Goal: Task Accomplishment & Management: Manage account settings

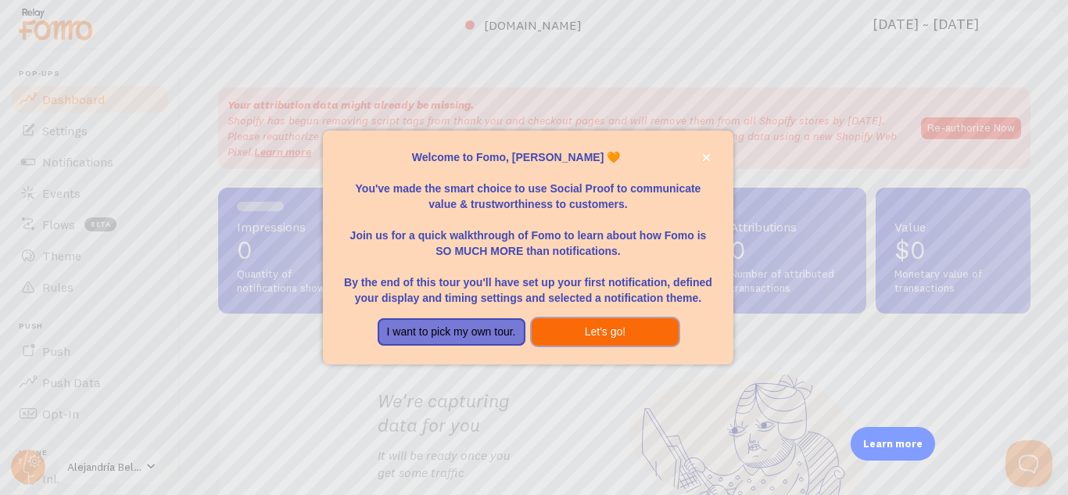
click at [571, 334] on button "Let's go!" at bounding box center [606, 332] width 148 height 28
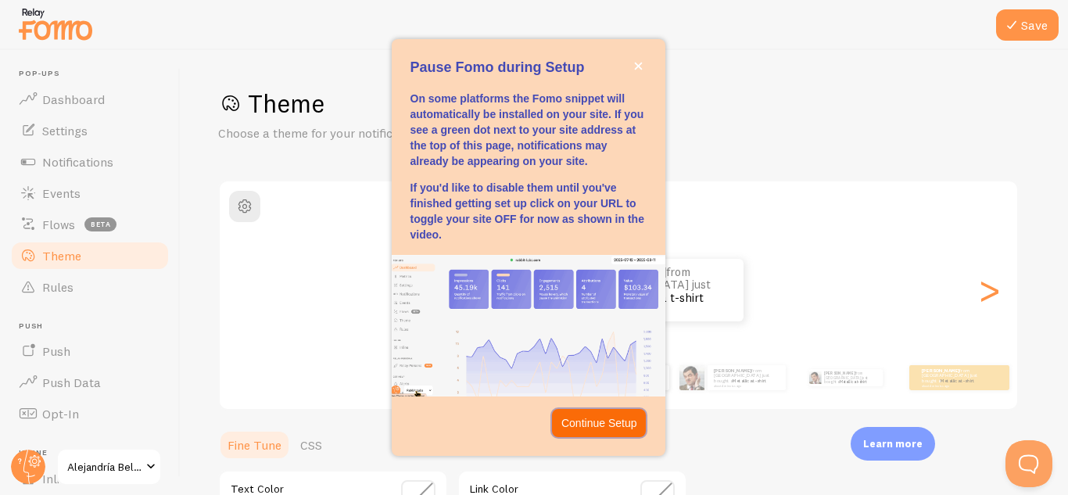
click at [603, 431] on button "Continue Setup" at bounding box center [599, 423] width 95 height 28
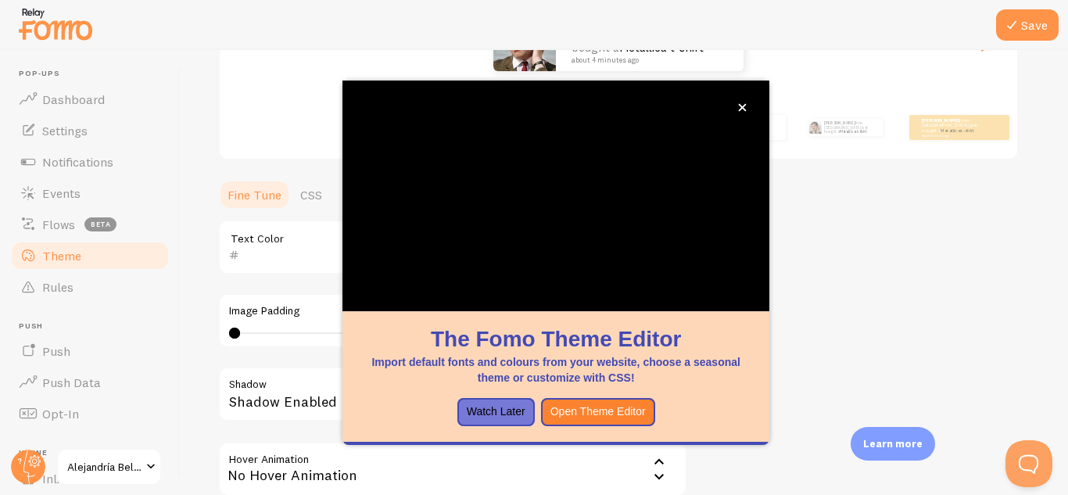
scroll to position [318, 0]
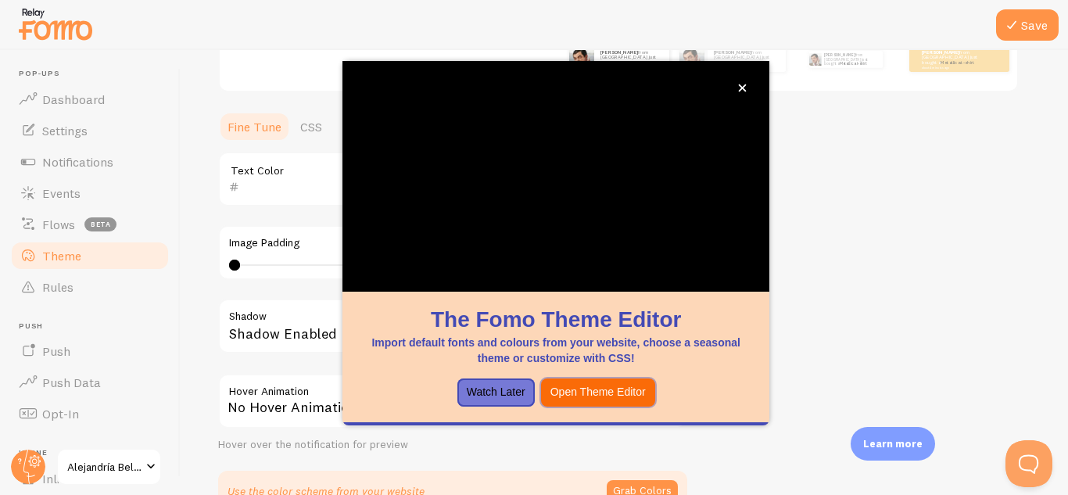
click at [604, 391] on button "Open Theme Editor" at bounding box center [598, 392] width 114 height 28
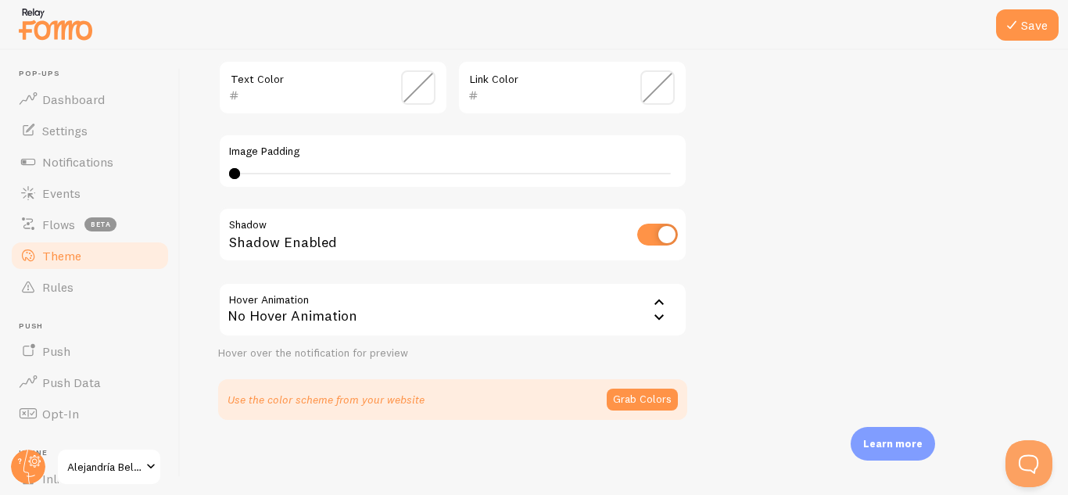
scroll to position [67, 0]
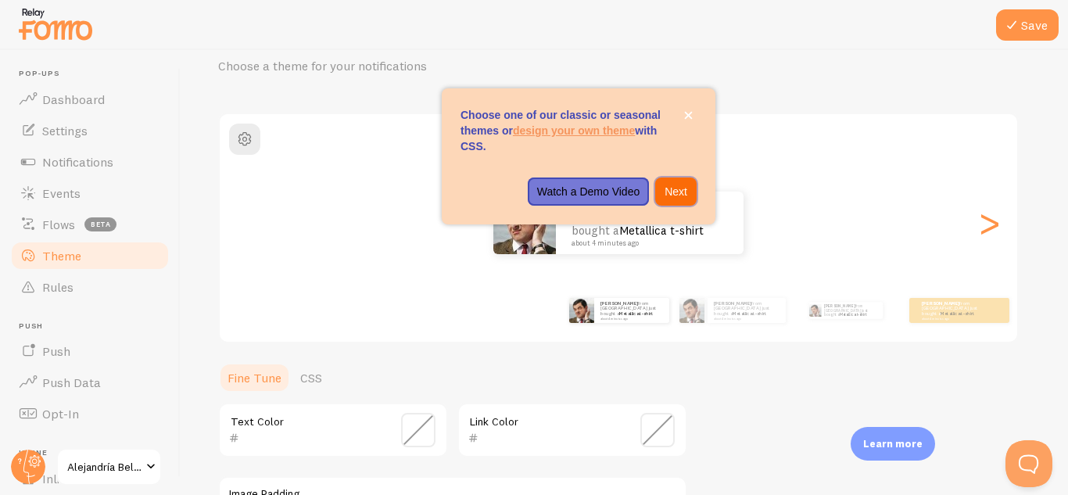
click at [668, 194] on p "Next" at bounding box center [675, 192] width 23 height 16
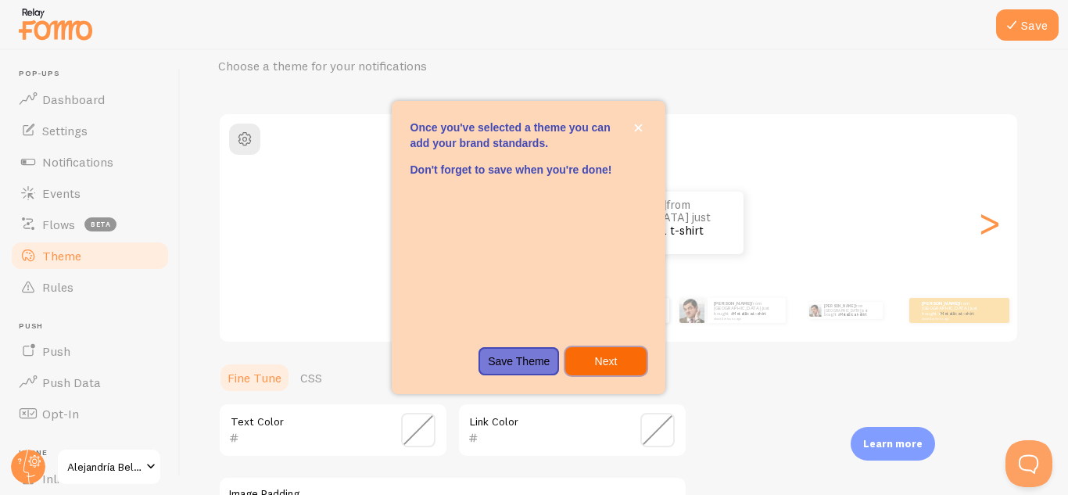
click at [593, 370] on button "Next" at bounding box center [605, 361] width 81 height 28
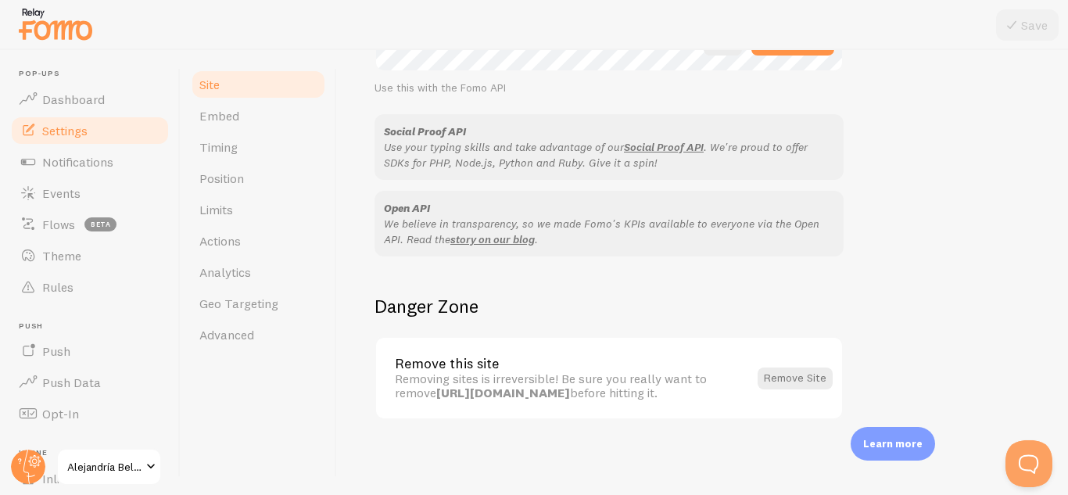
scroll to position [947, 0]
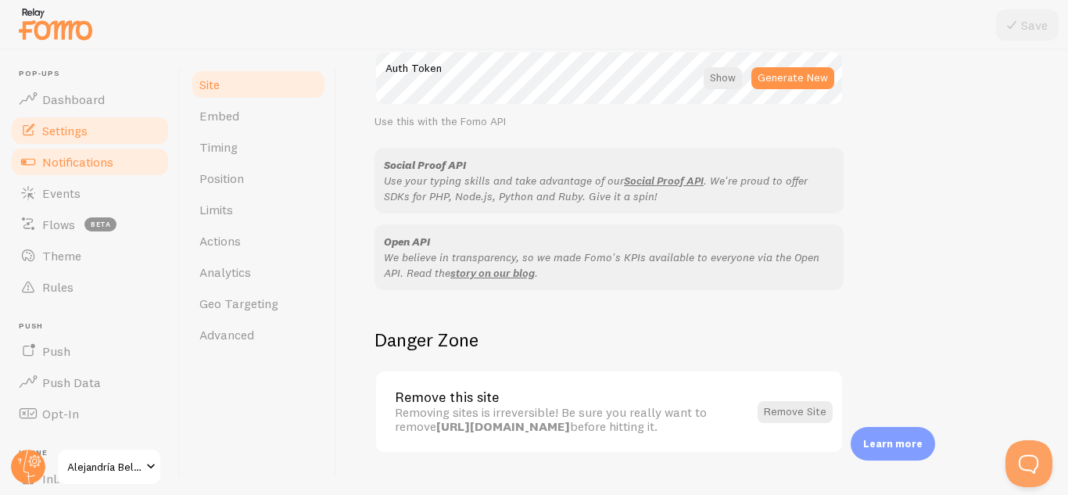
click at [56, 162] on span "Notifications" at bounding box center [77, 162] width 71 height 16
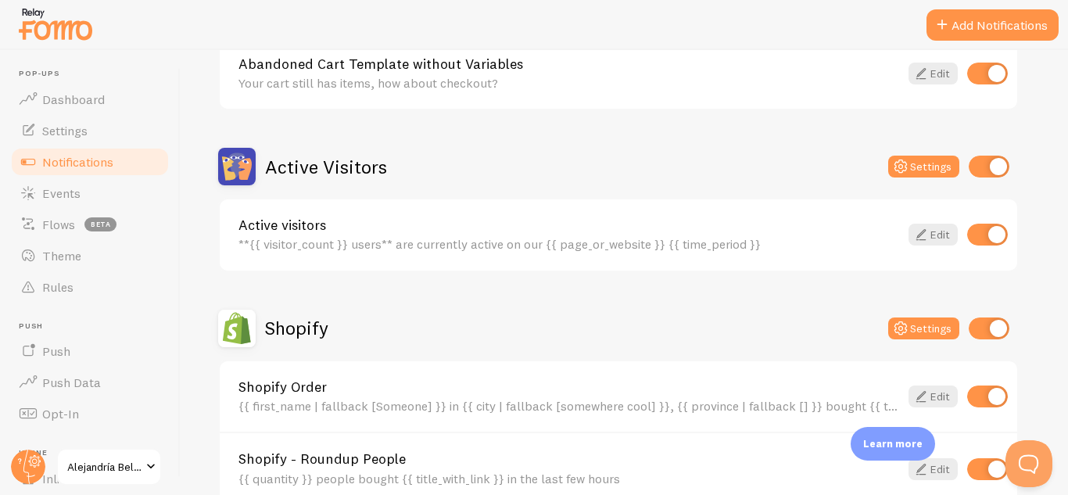
scroll to position [301, 0]
click at [930, 238] on link "Edit" at bounding box center [932, 234] width 49 height 22
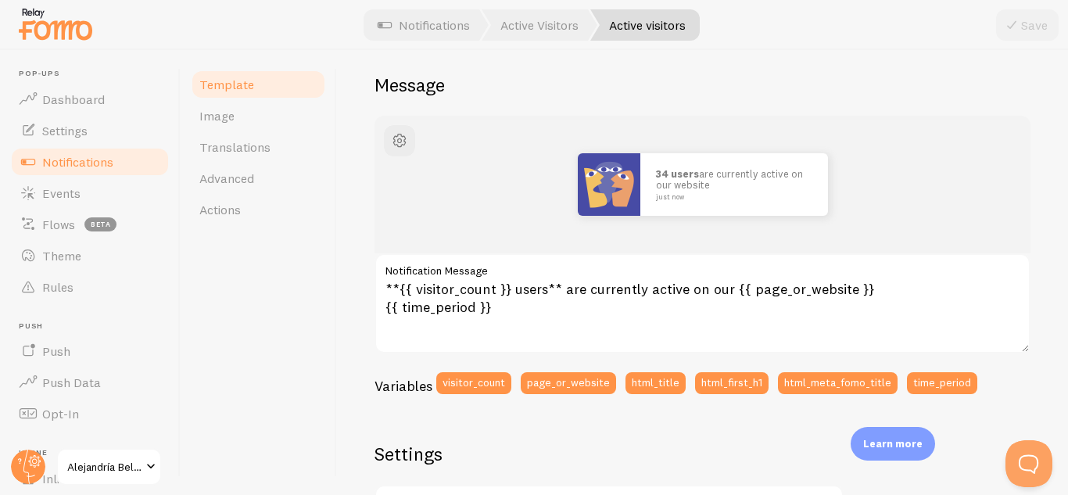
scroll to position [105, 0]
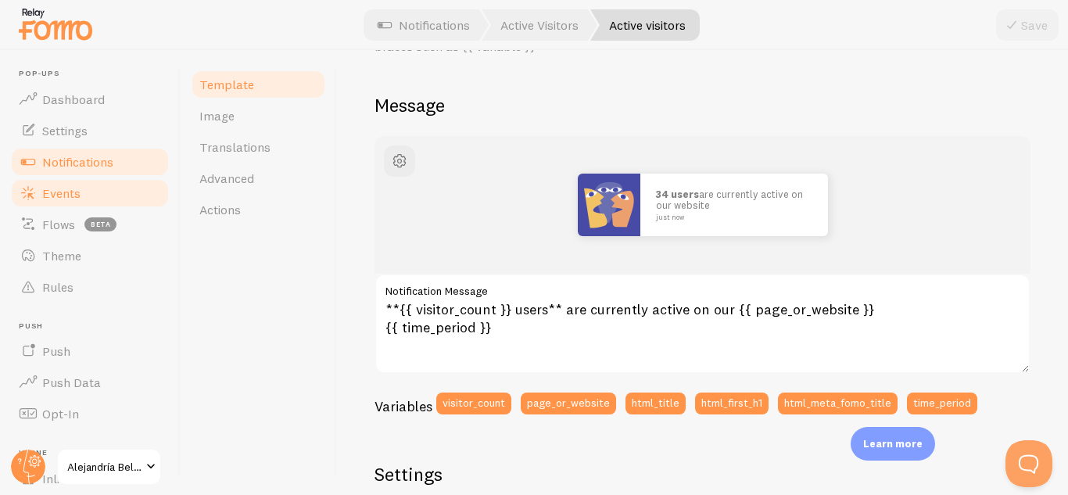
click at [56, 183] on link "Events" at bounding box center [89, 192] width 161 height 31
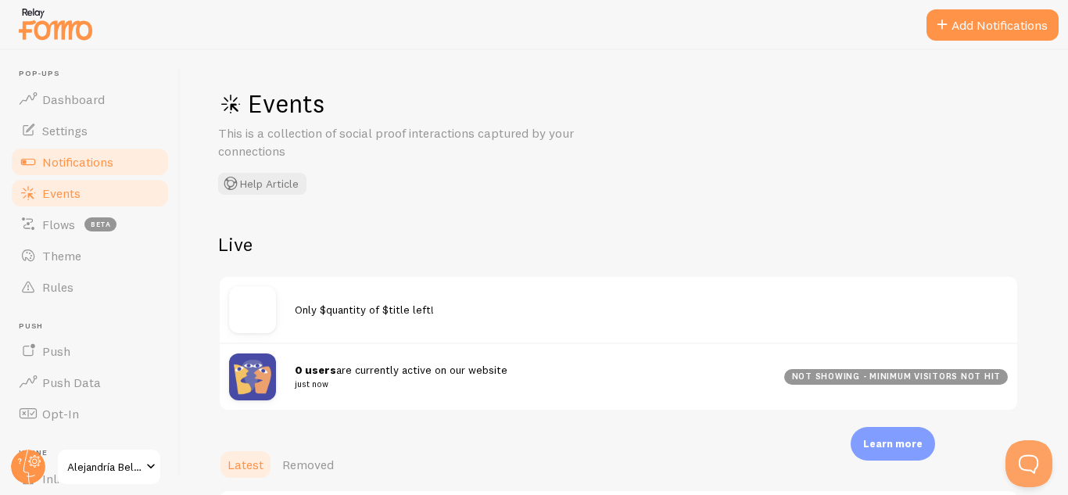
click at [81, 159] on span "Notifications" at bounding box center [77, 162] width 71 height 16
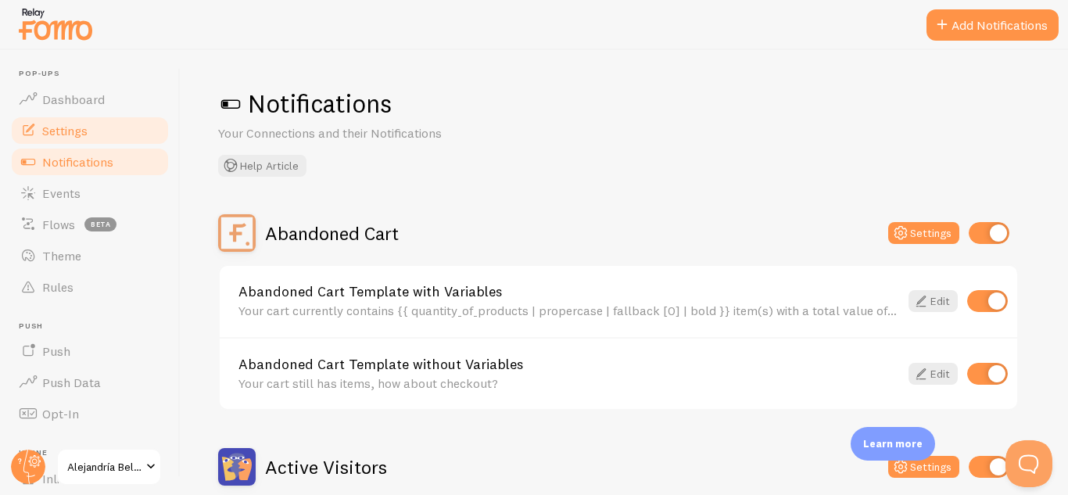
click at [92, 128] on link "Settings" at bounding box center [89, 130] width 161 height 31
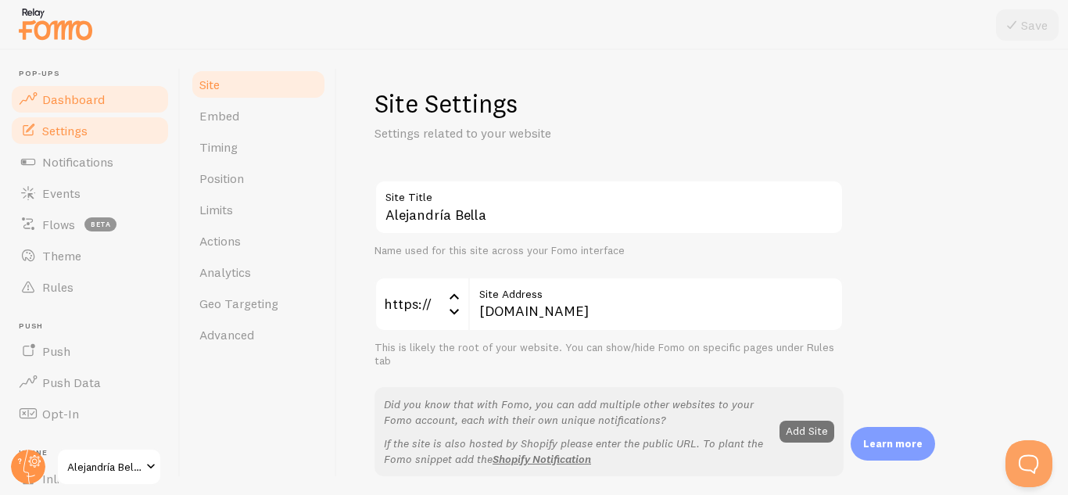
click at [102, 92] on span "Dashboard" at bounding box center [73, 99] width 63 height 16
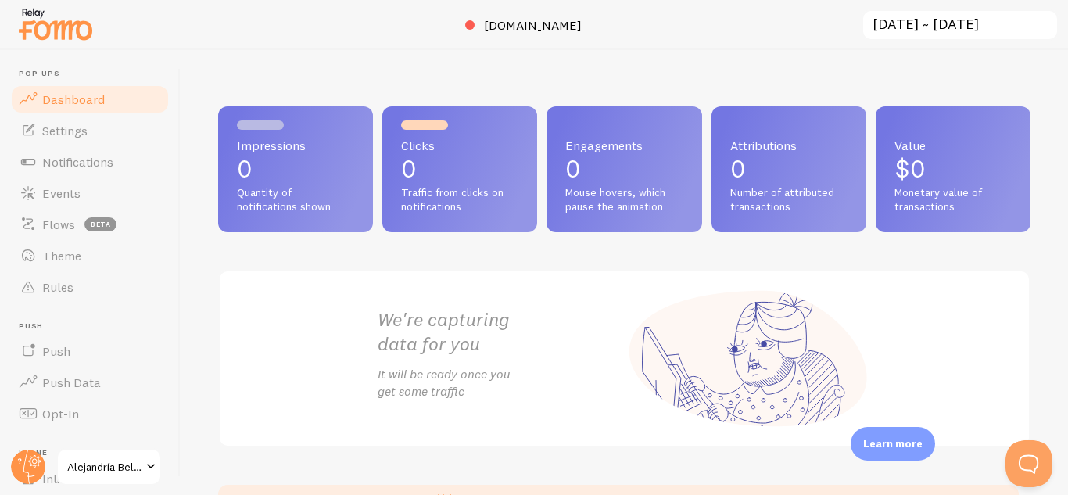
scroll to position [146, 0]
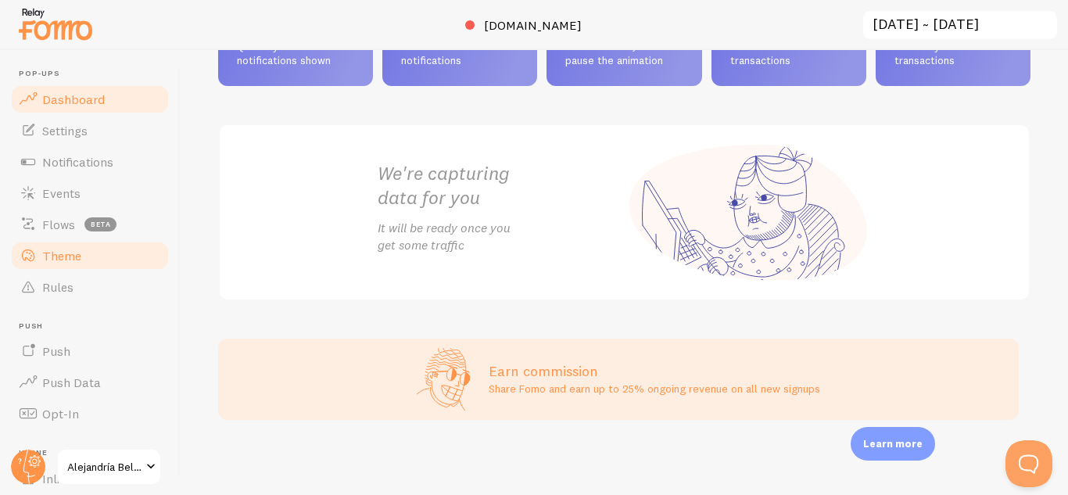
click at [103, 267] on link "Theme" at bounding box center [89, 255] width 161 height 31
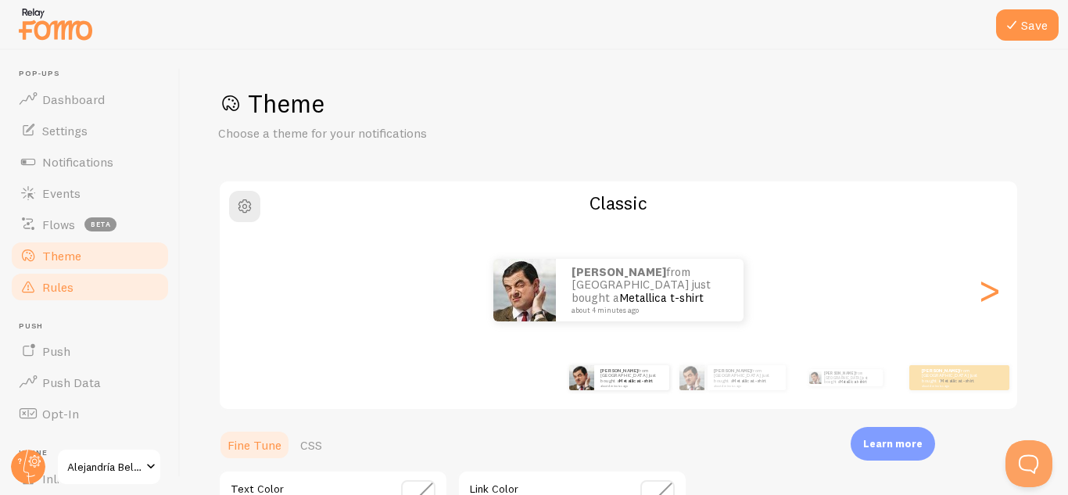
click at [96, 290] on link "Rules" at bounding box center [89, 286] width 161 height 31
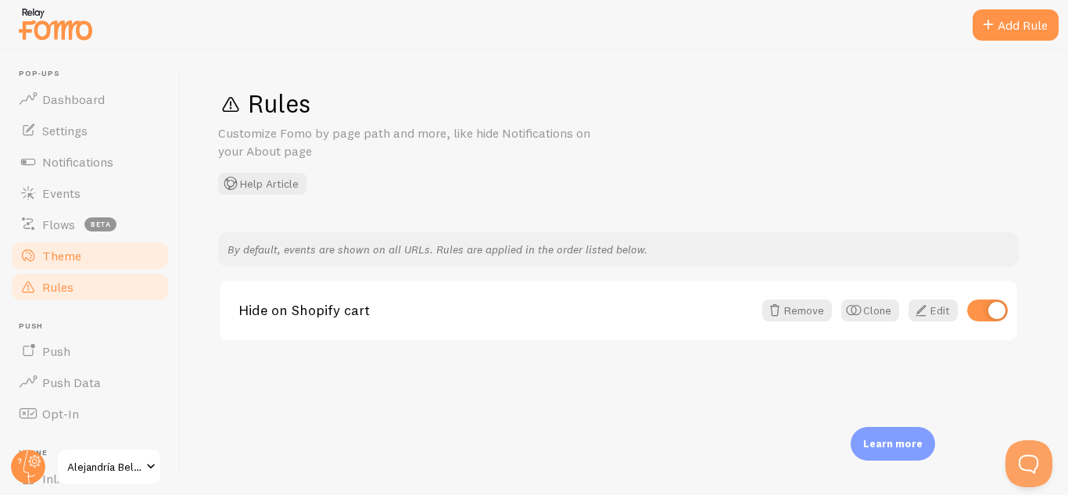
click at [88, 267] on link "Theme" at bounding box center [89, 255] width 161 height 31
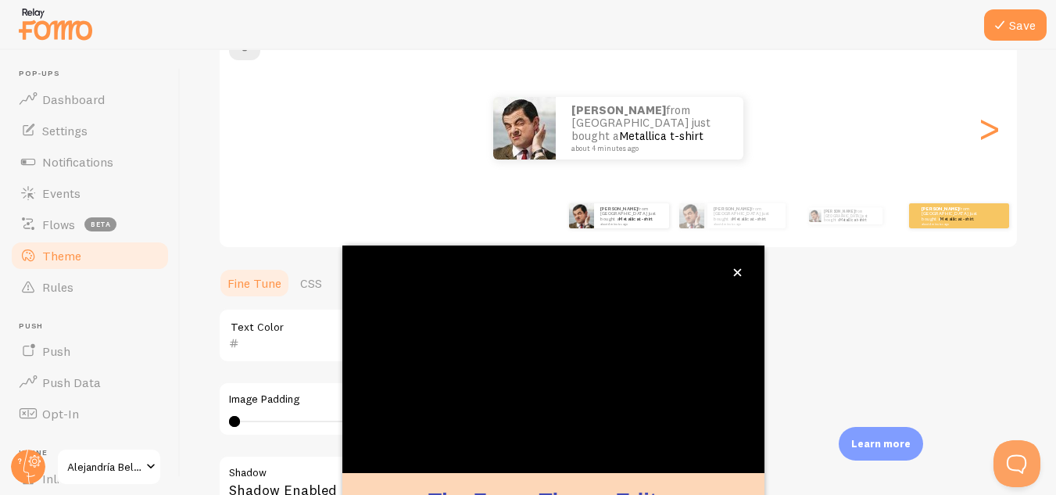
scroll to position [131, 0]
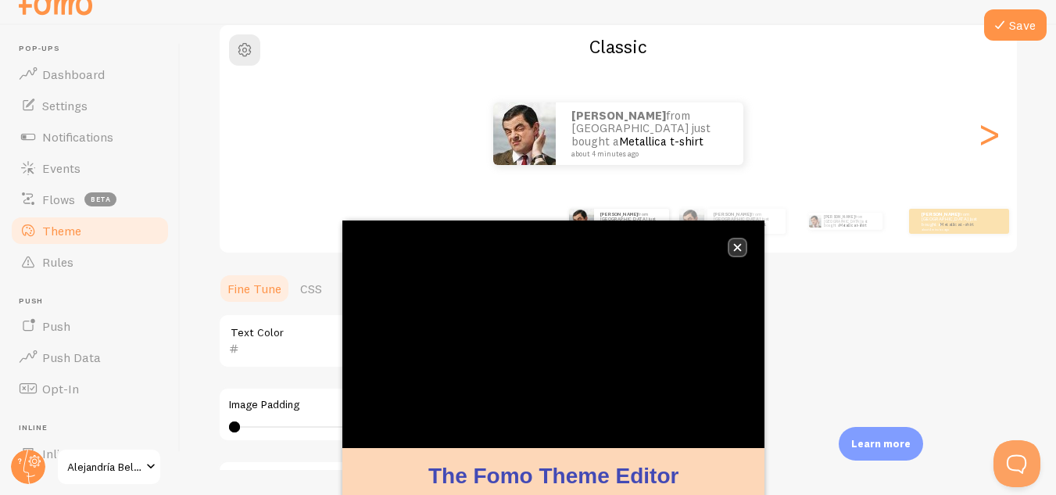
click at [737, 249] on icon "close," at bounding box center [737, 247] width 9 height 9
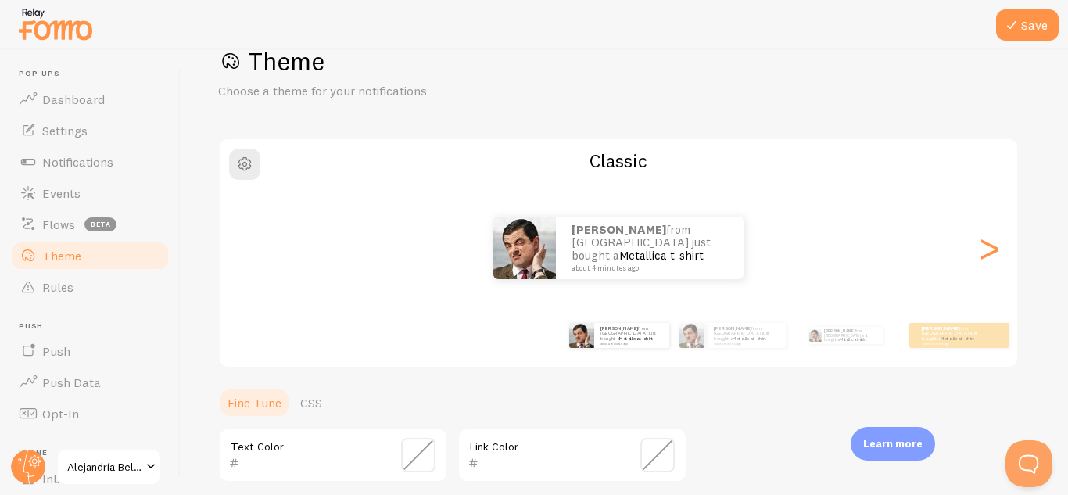
scroll to position [69, 0]
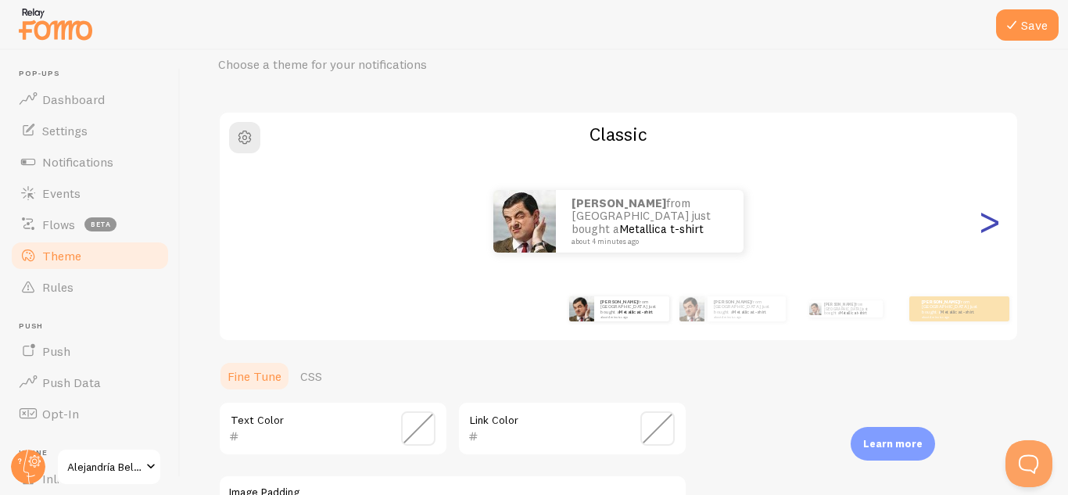
click at [985, 231] on div ">" at bounding box center [989, 221] width 19 height 113
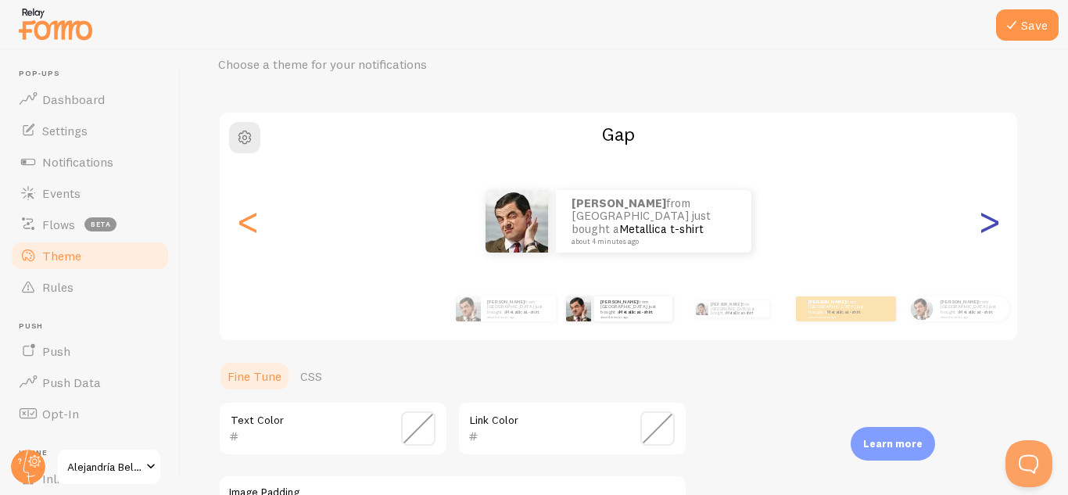
click at [985, 231] on div ">" at bounding box center [989, 221] width 19 height 113
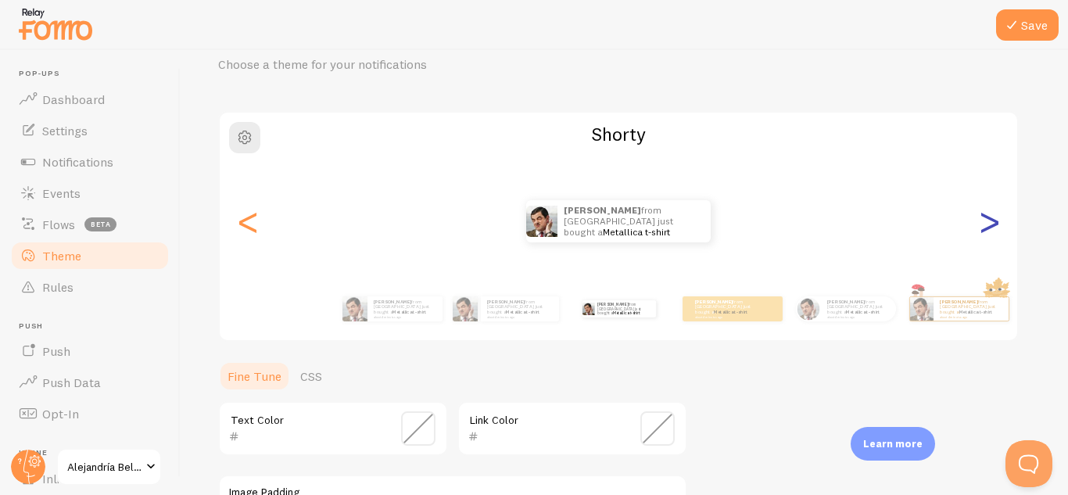
click at [985, 231] on div ">" at bounding box center [989, 221] width 19 height 113
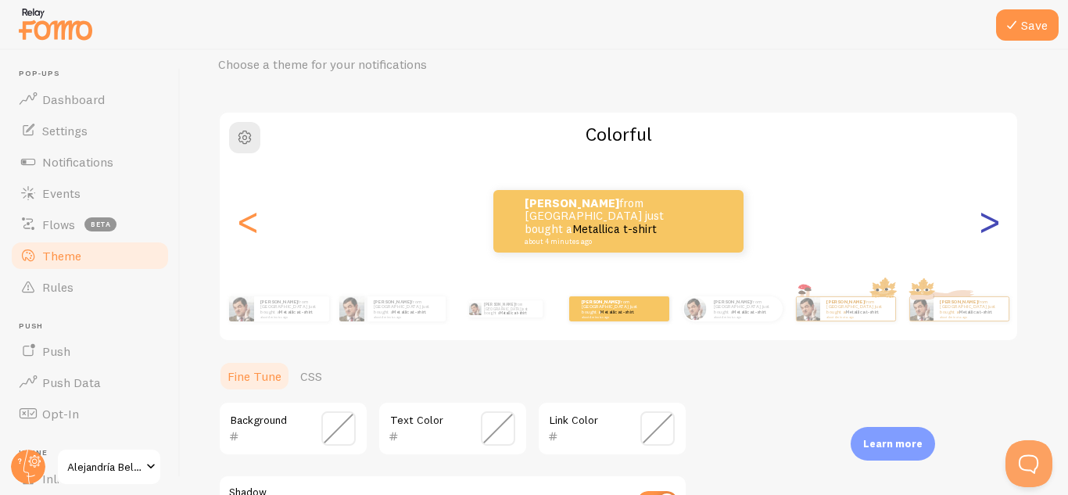
click at [985, 231] on div ">" at bounding box center [989, 221] width 19 height 113
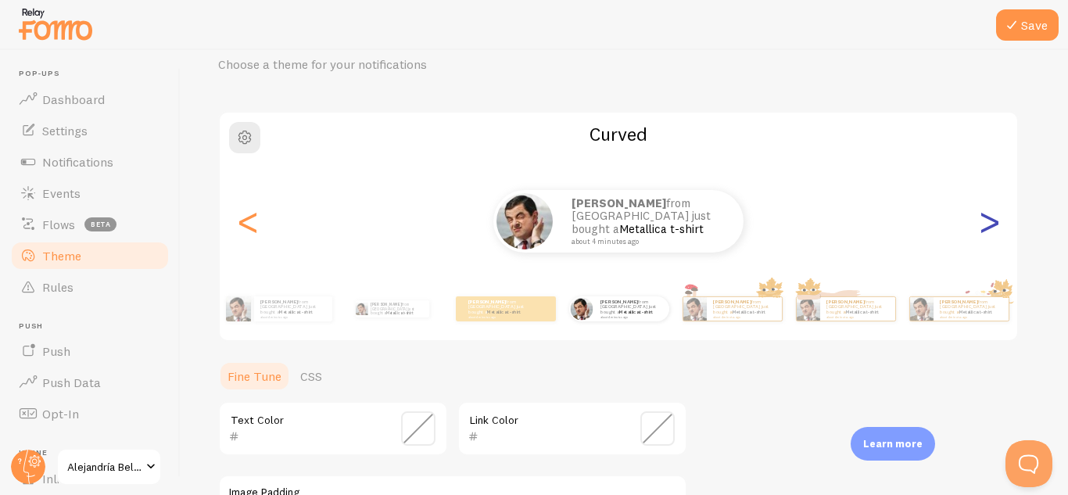
click at [985, 231] on div ">" at bounding box center [989, 221] width 19 height 113
type input "0"
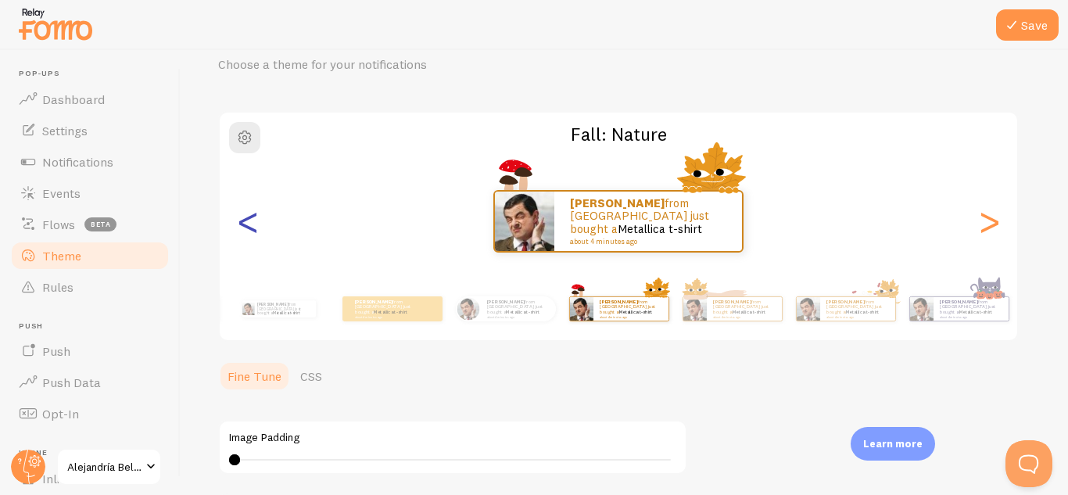
click at [256, 218] on div "<" at bounding box center [247, 221] width 19 height 113
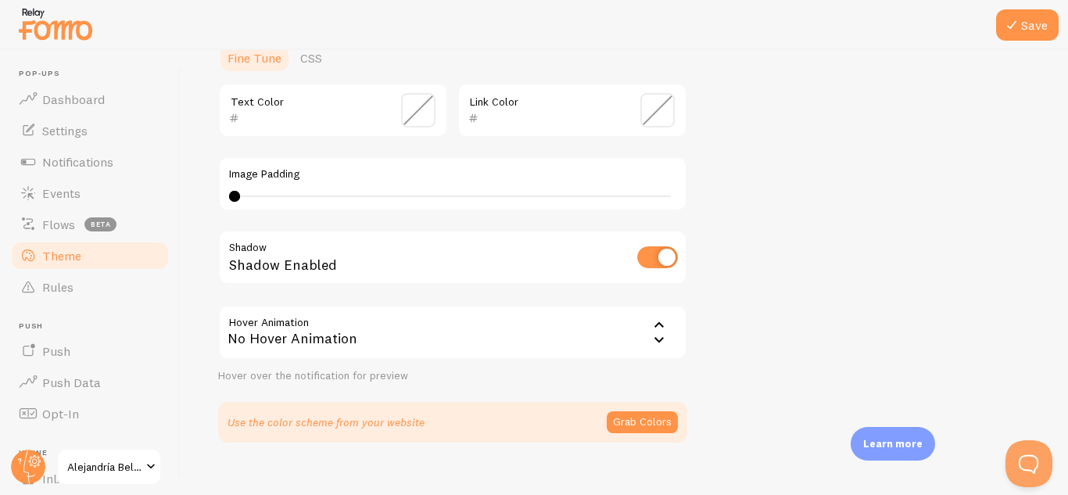
scroll to position [410, 0]
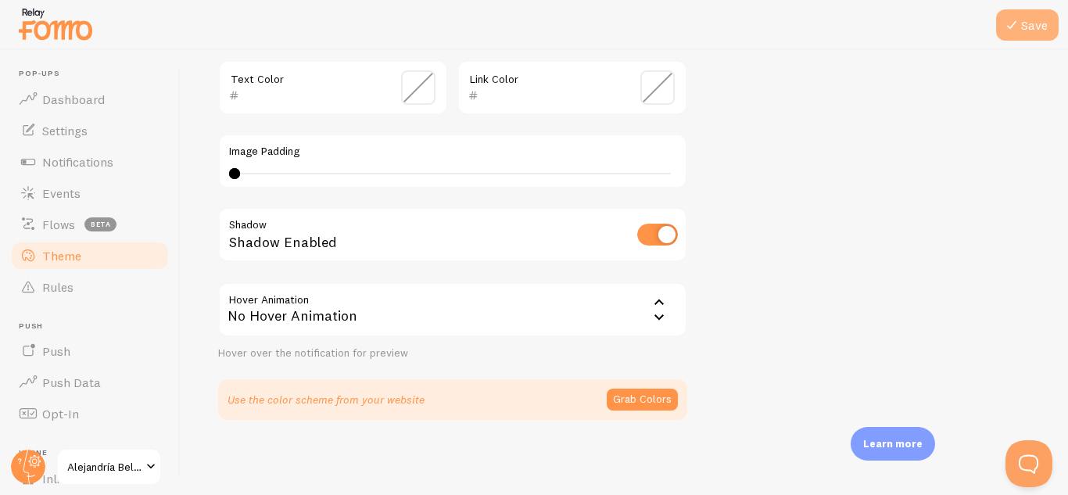
click at [1031, 16] on button "Save" at bounding box center [1027, 24] width 63 height 31
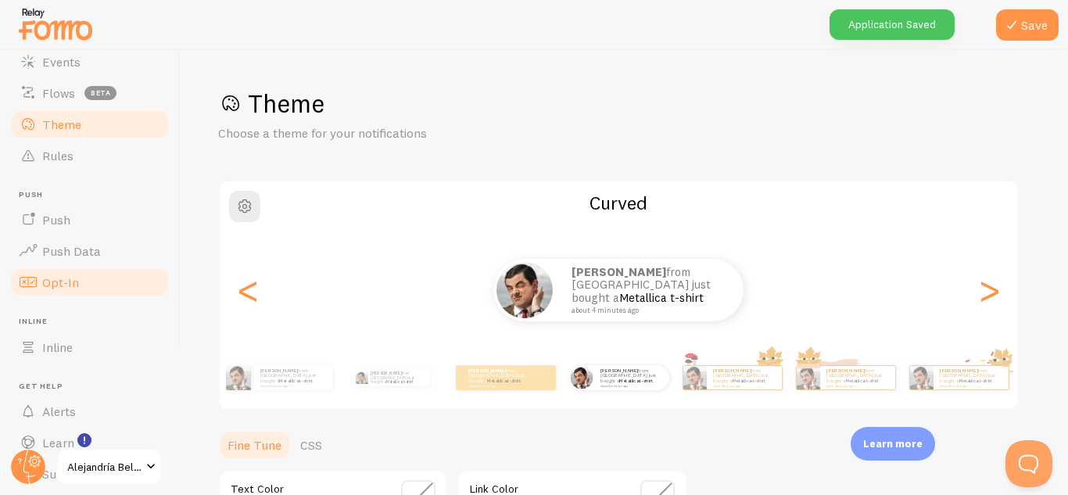
scroll to position [181, 0]
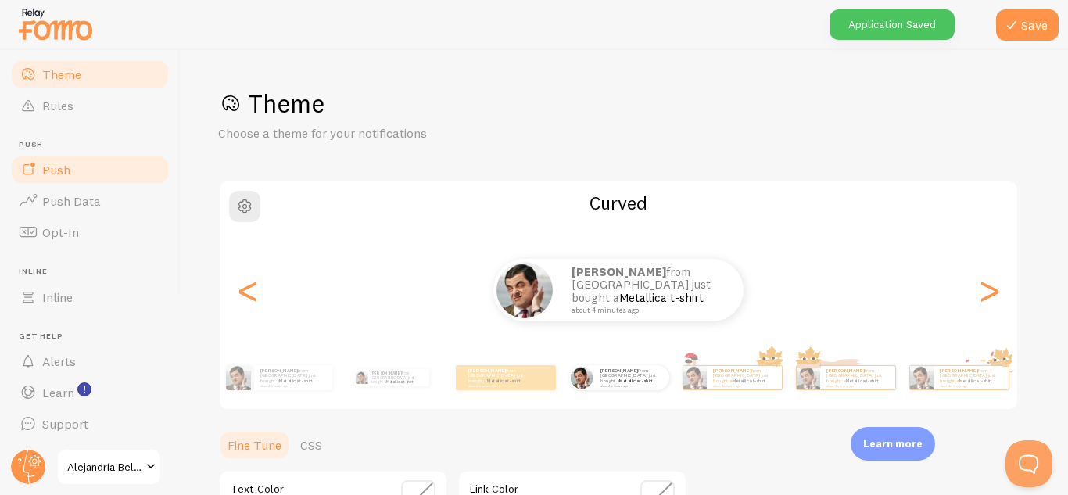
click at [95, 175] on link "Push" at bounding box center [89, 169] width 161 height 31
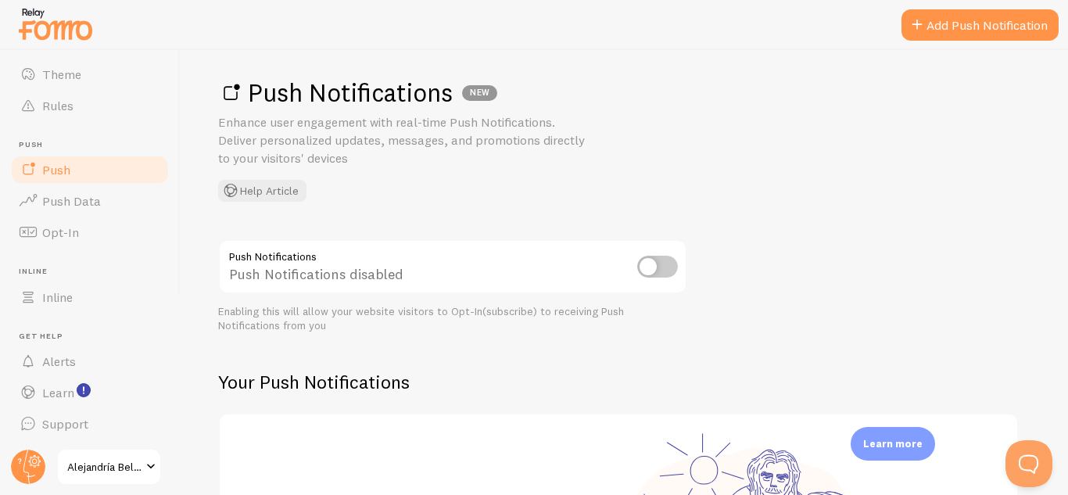
scroll to position [12, 0]
click at [654, 257] on input "checkbox" at bounding box center [657, 266] width 41 height 22
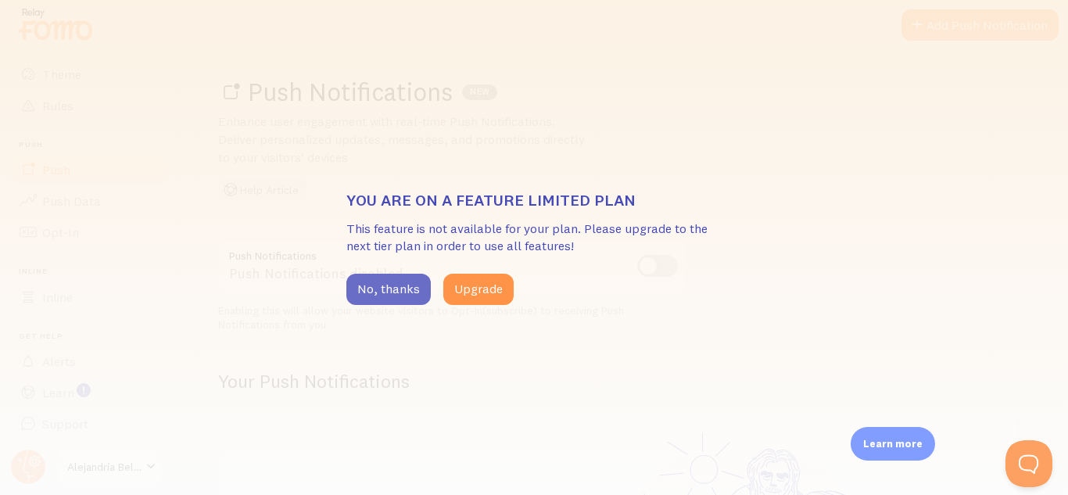
click at [409, 289] on button "No, thanks" at bounding box center [388, 289] width 84 height 31
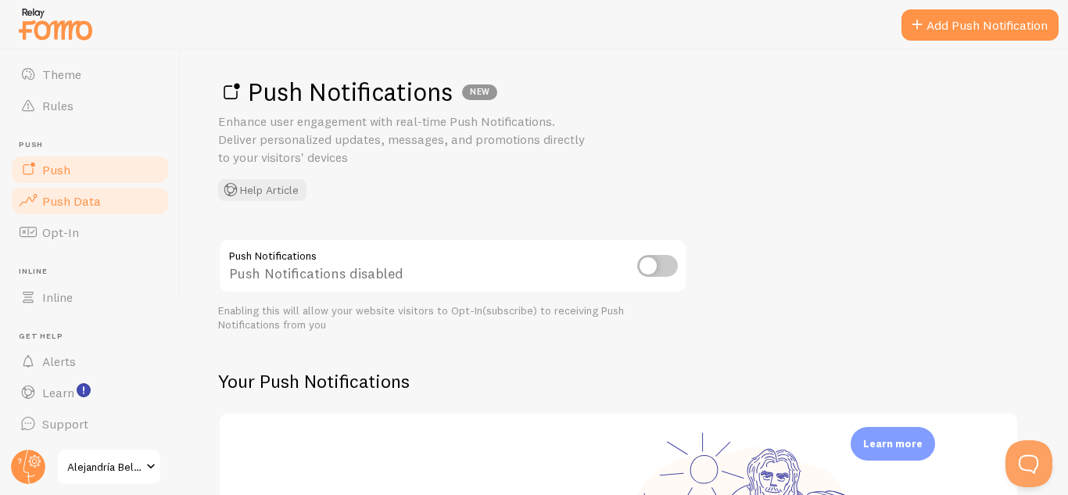
click at [48, 199] on span "Push Data" at bounding box center [71, 201] width 59 height 16
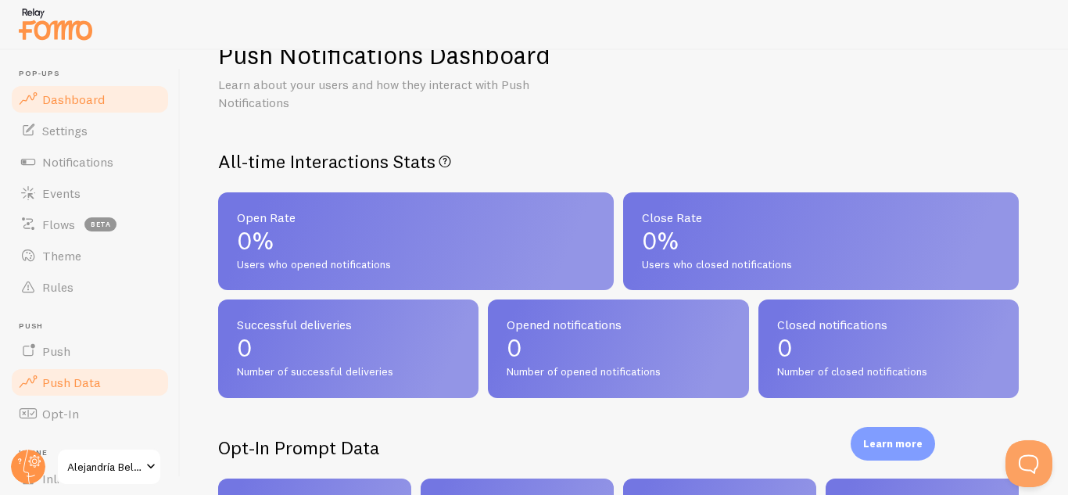
click at [97, 95] on span "Dashboard" at bounding box center [73, 99] width 63 height 16
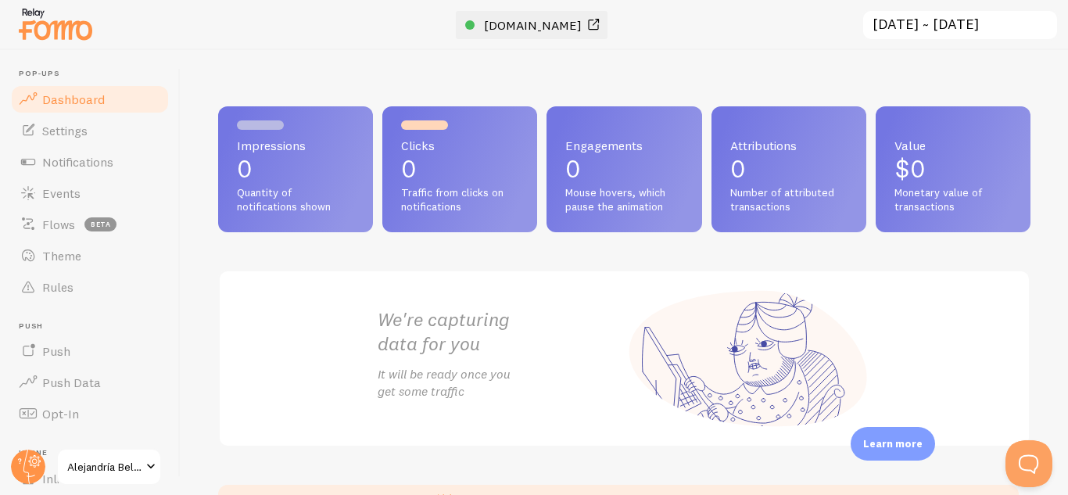
click at [590, 24] on link "[DOMAIN_NAME]" at bounding box center [534, 25] width 138 height 19
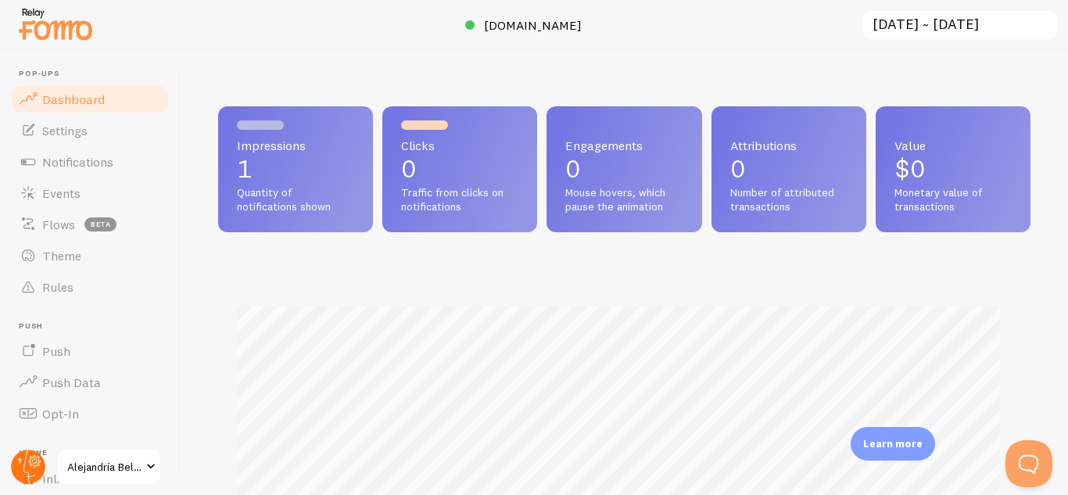
click at [21, 450] on icon at bounding box center [28, 467] width 38 height 38
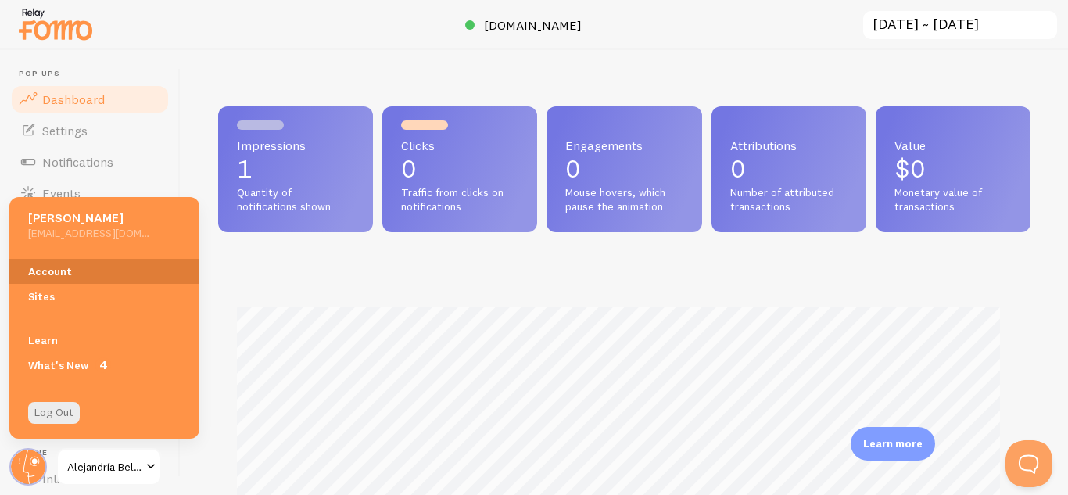
click at [106, 271] on link "Account" at bounding box center [104, 271] width 190 height 25
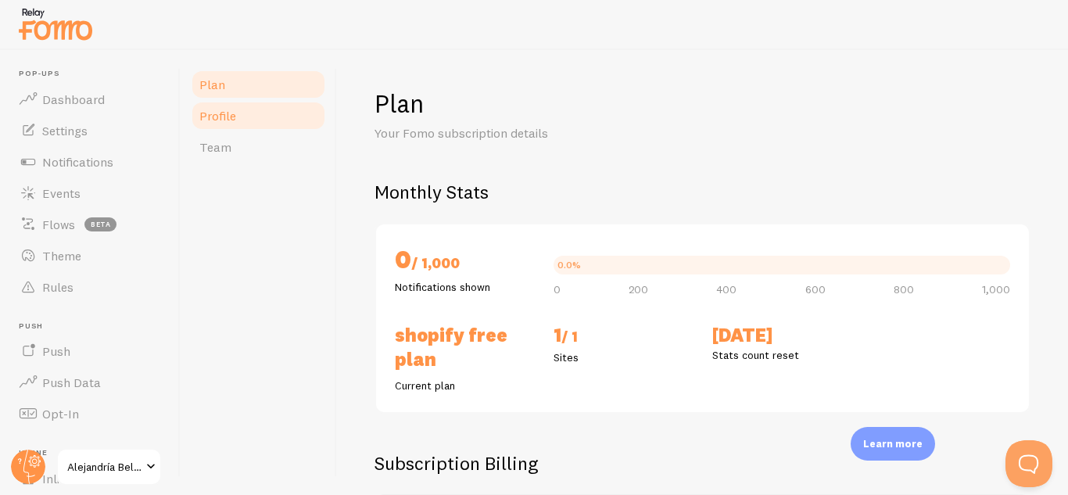
click at [229, 120] on span "Profile" at bounding box center [217, 116] width 37 height 16
